Goal: Transaction & Acquisition: Download file/media

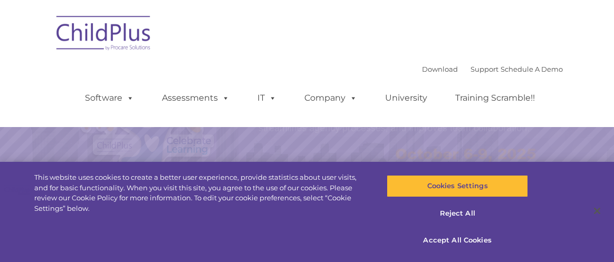
select select "MEDIUM"
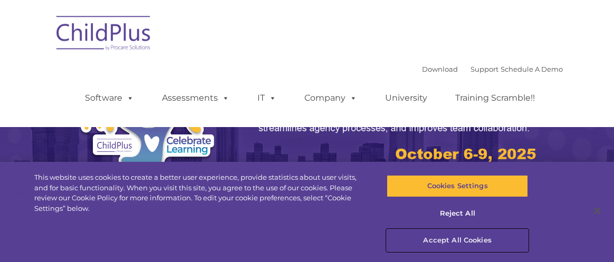
click at [459, 235] on button "Accept All Cookies" at bounding box center [457, 240] width 141 height 22
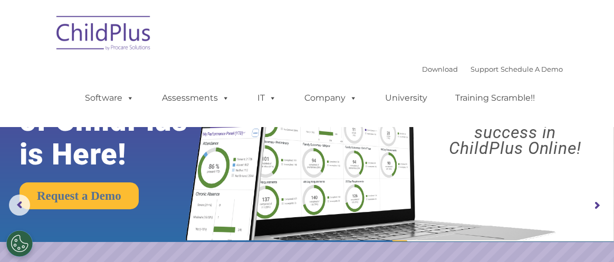
click at [130, 42] on img at bounding box center [103, 34] width 105 height 53
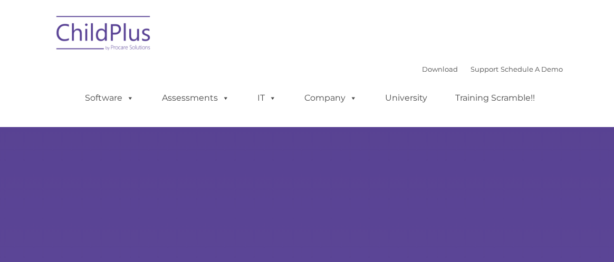
type input ""
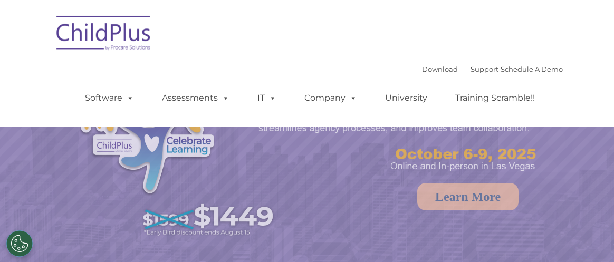
select select "MEDIUM"
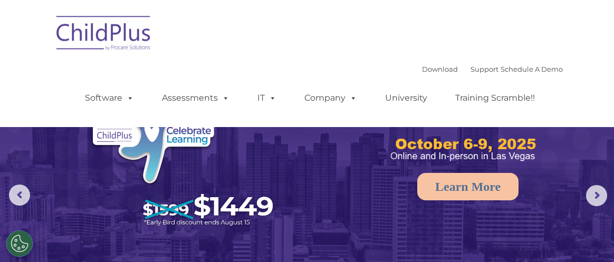
scroll to position [11, 0]
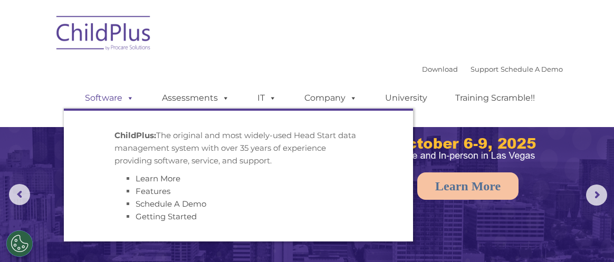
click at [130, 100] on span at bounding box center [128, 98] width 12 height 10
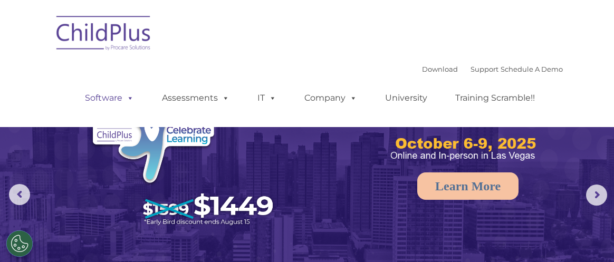
click at [130, 100] on span at bounding box center [128, 98] width 12 height 10
click at [434, 71] on link "Download" at bounding box center [440, 69] width 36 height 8
